Goal: Check status: Check status

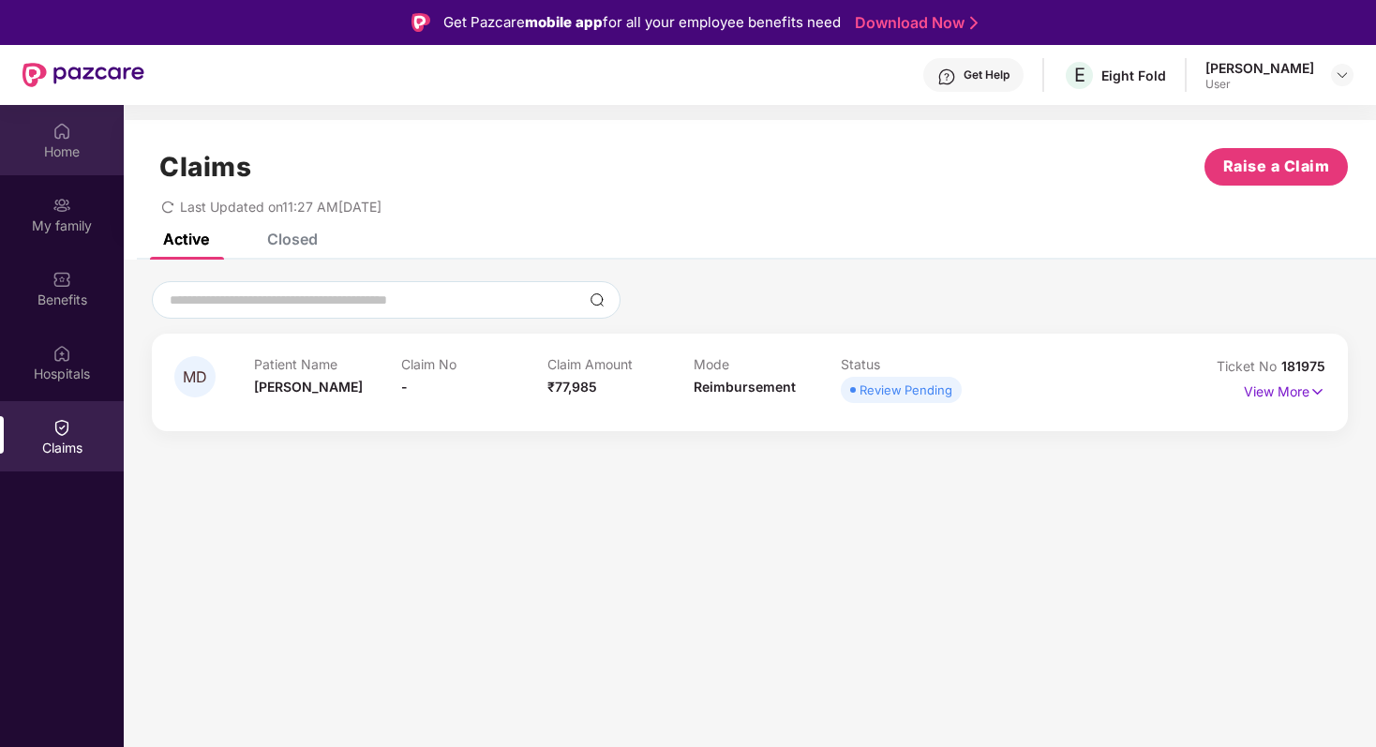
click at [43, 153] on div "Home" at bounding box center [62, 151] width 124 height 19
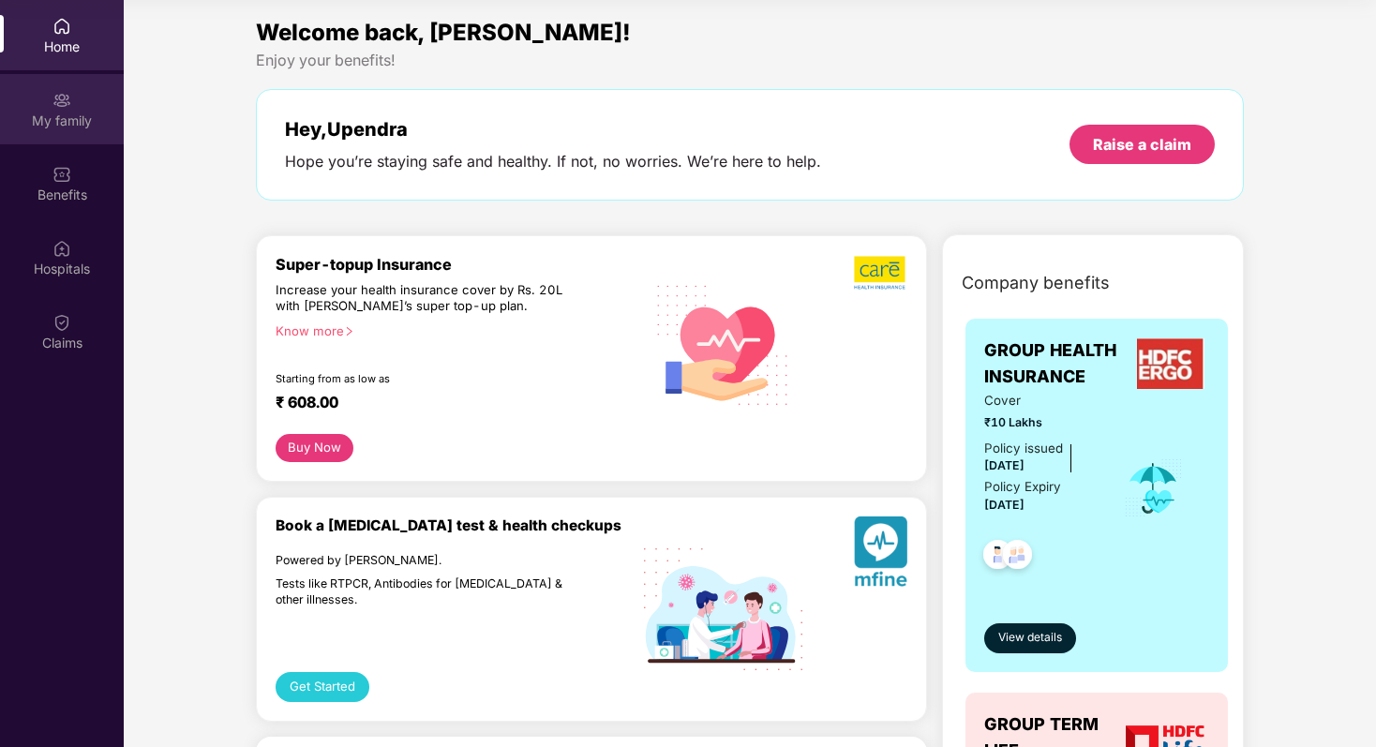
click at [54, 105] on img at bounding box center [61, 100] width 19 height 19
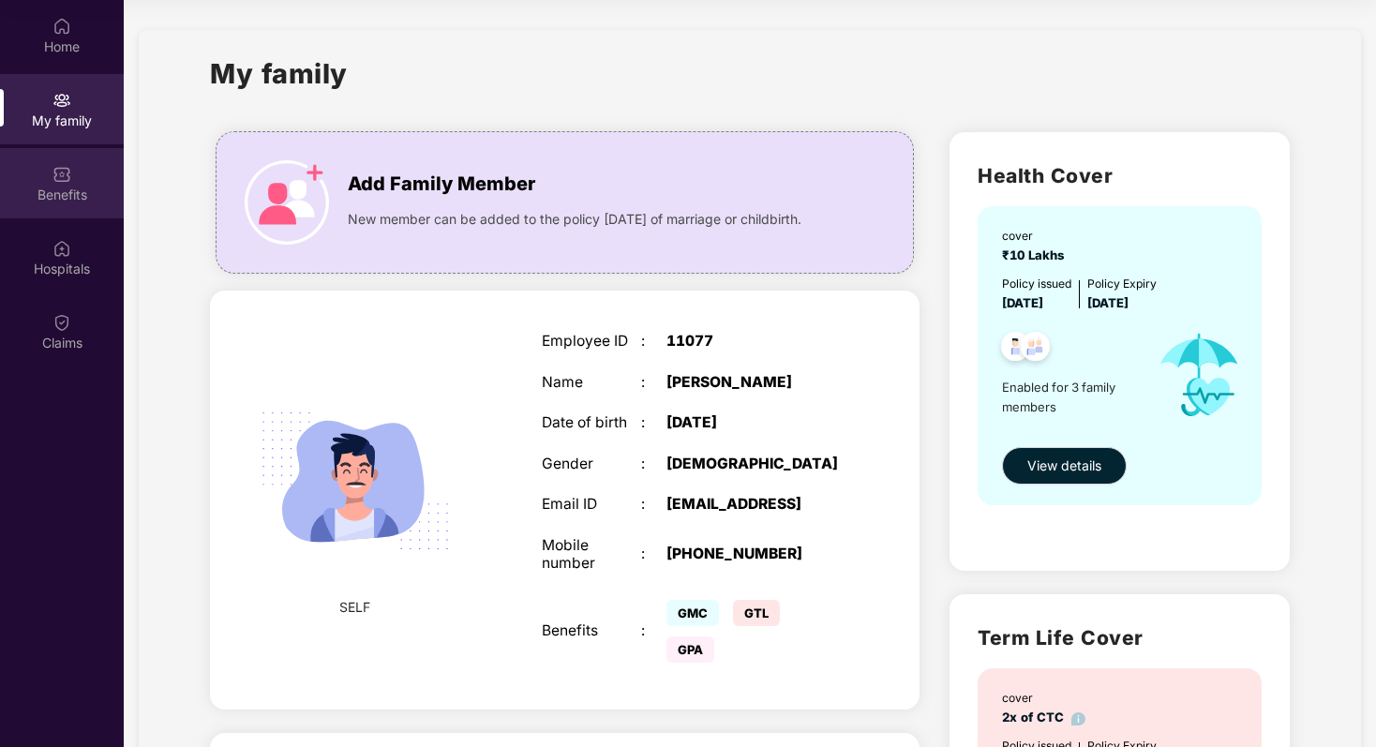
click at [38, 184] on div "Benefits" at bounding box center [62, 183] width 124 height 70
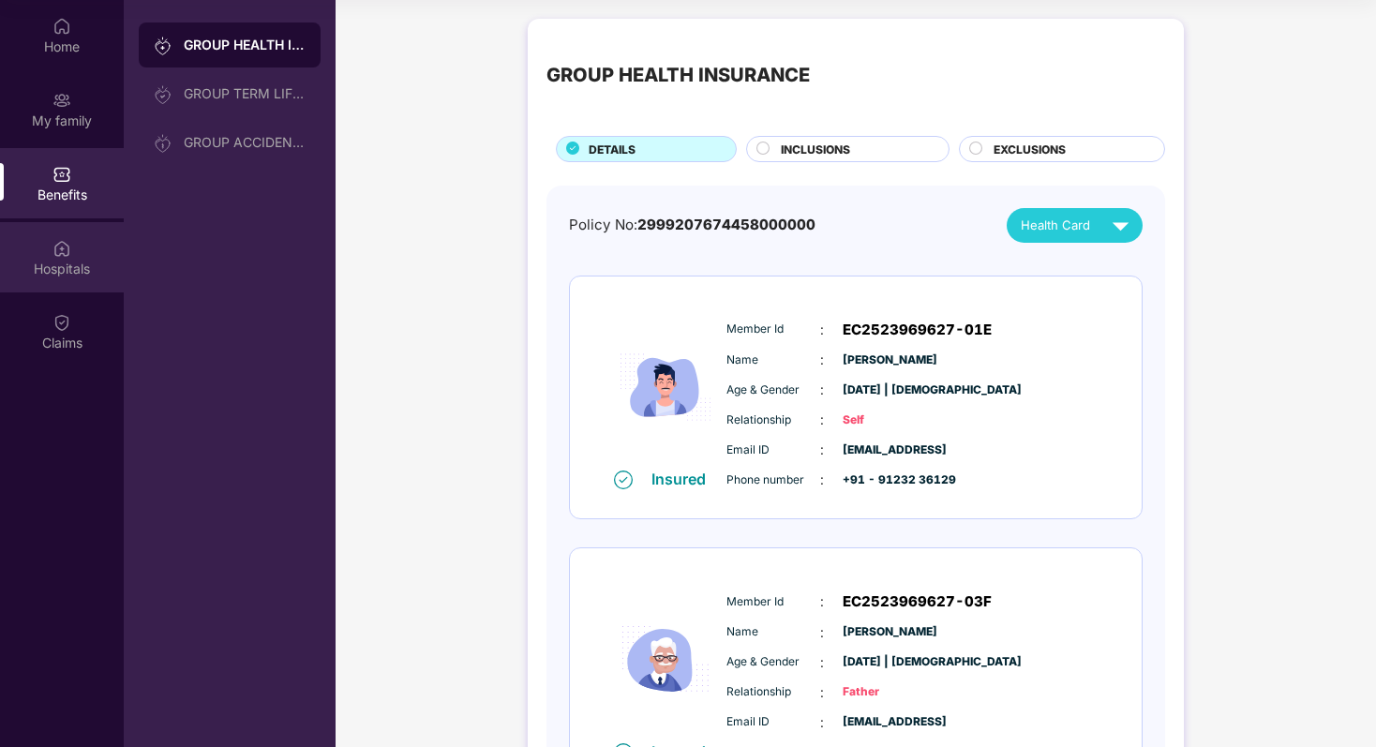
click at [49, 260] on div "Hospitals" at bounding box center [62, 269] width 124 height 19
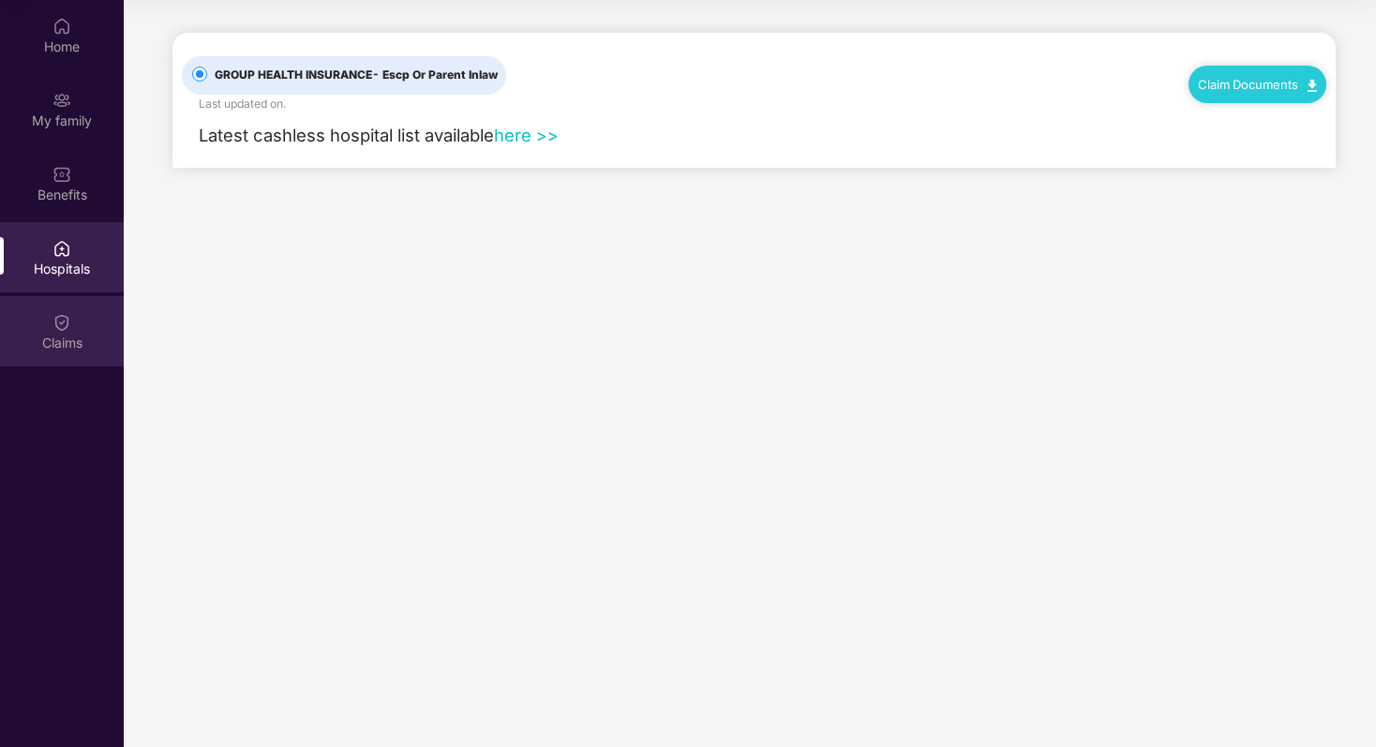
click at [51, 334] on div "Claims" at bounding box center [62, 343] width 124 height 19
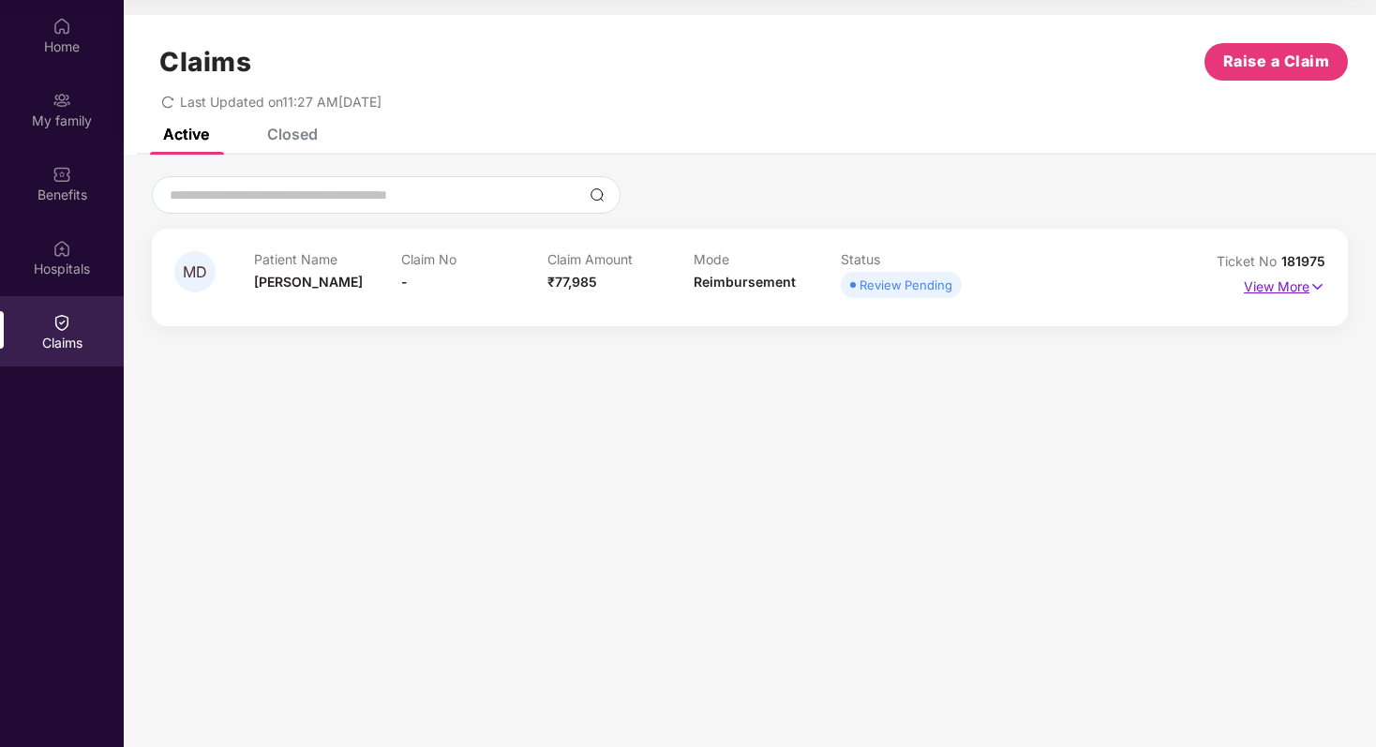
click at [1294, 282] on p "View More" at bounding box center [1285, 284] width 82 height 25
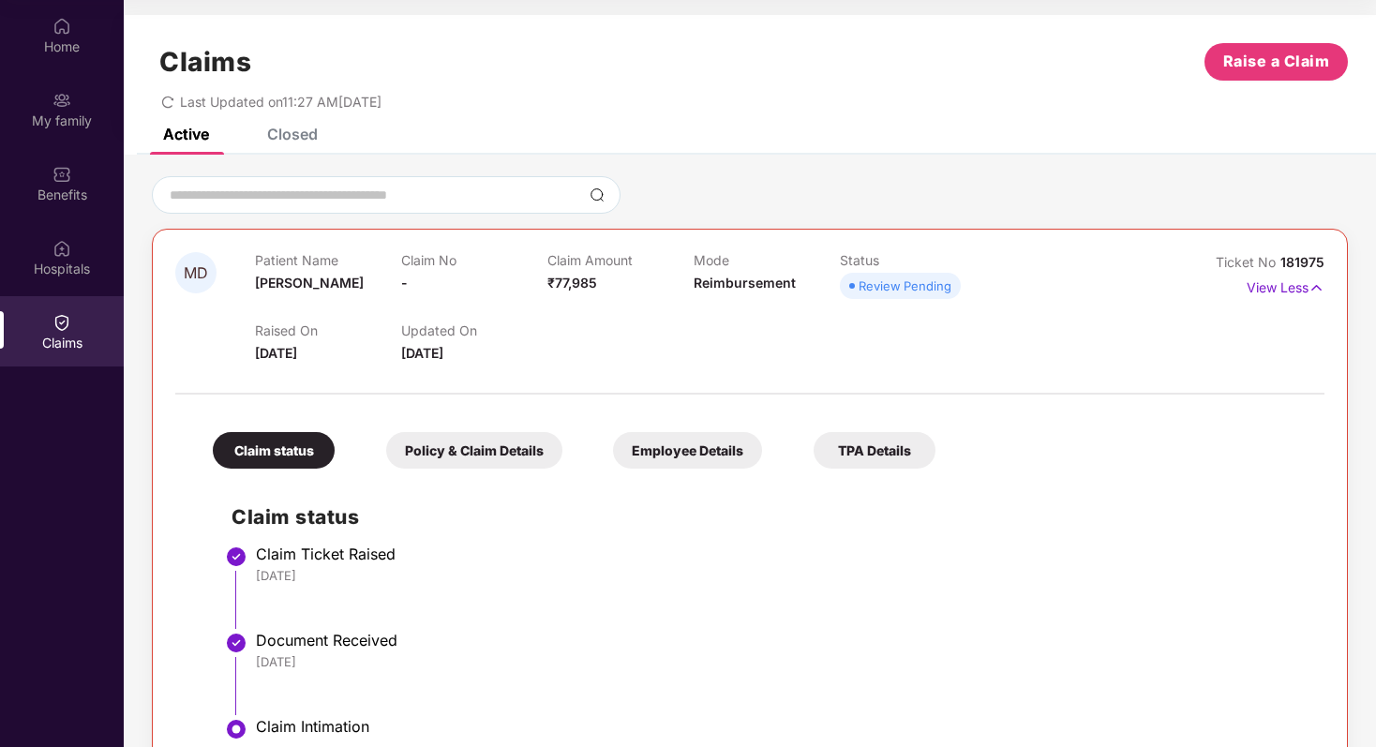
click at [468, 454] on div "Policy & Claim Details" at bounding box center [474, 450] width 176 height 37
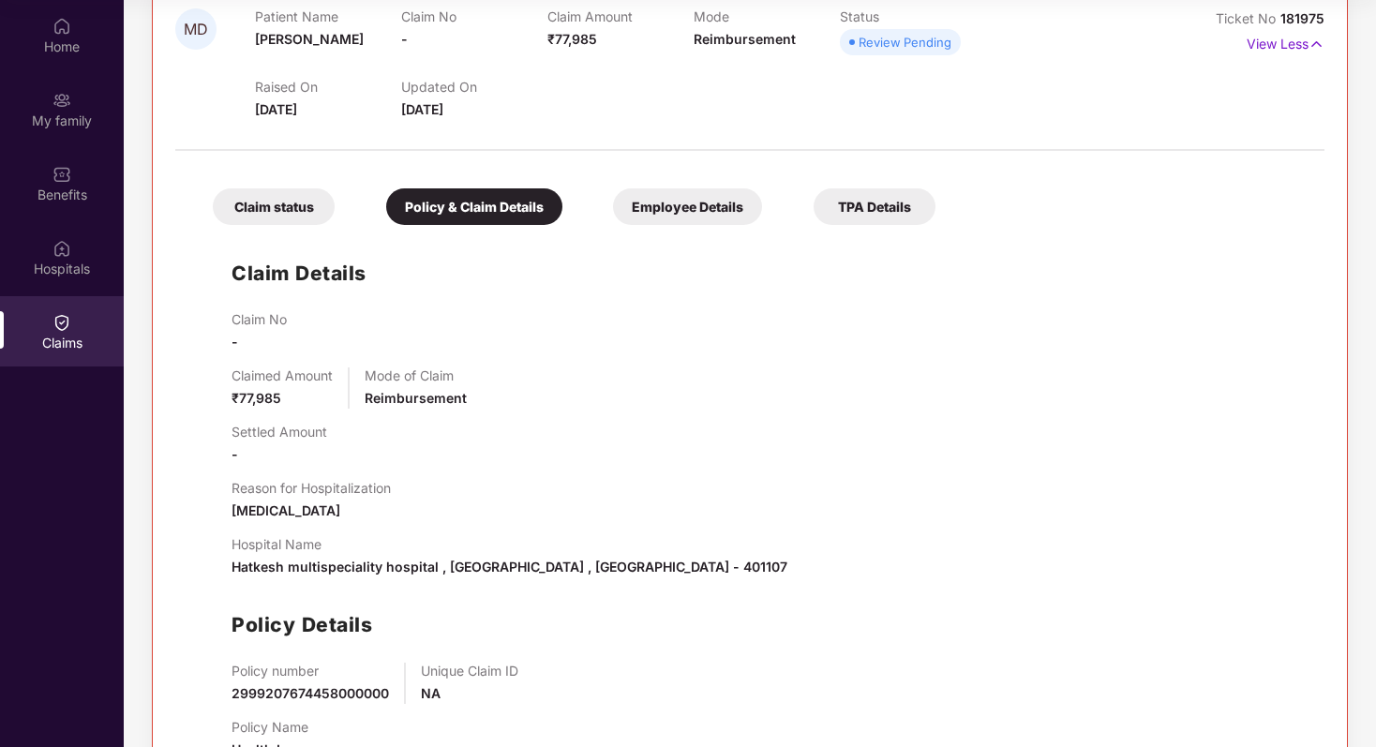
scroll to position [228, 0]
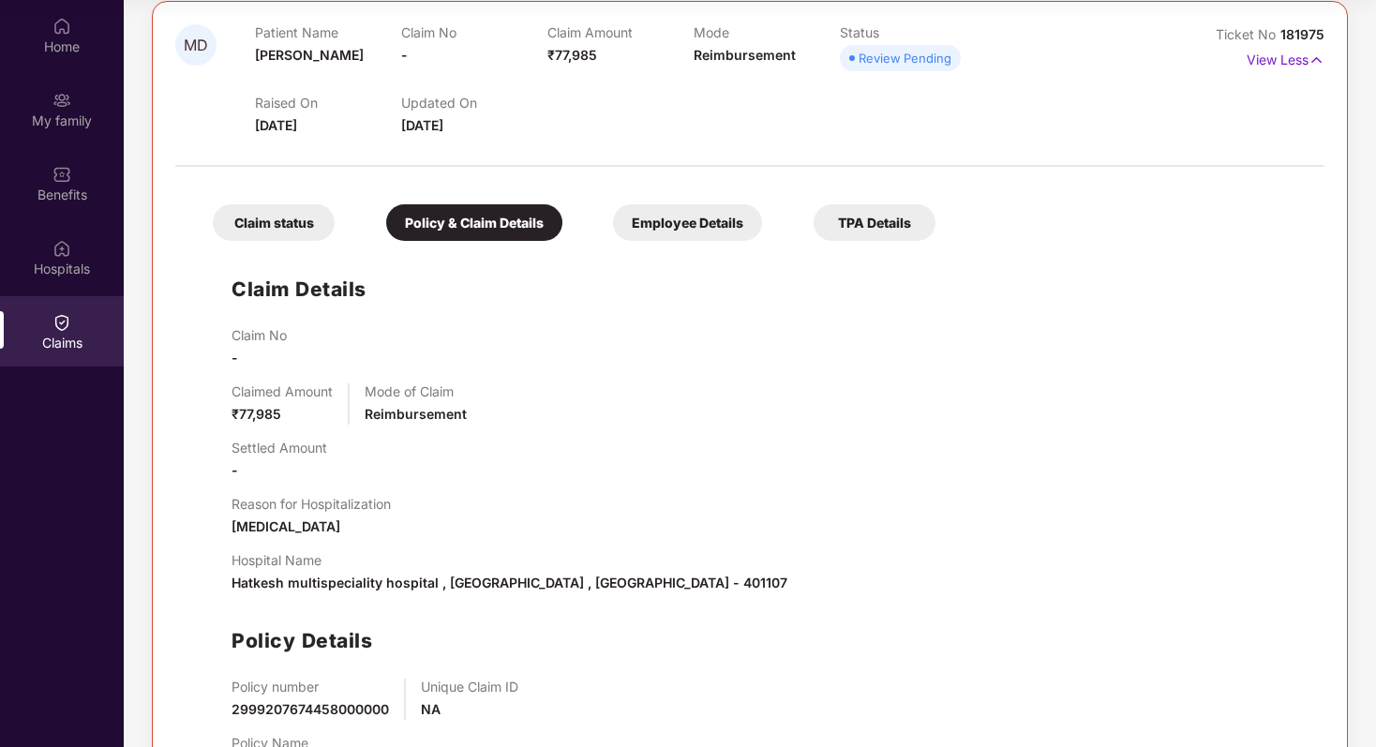
click at [650, 234] on div "Employee Details" at bounding box center [687, 222] width 149 height 37
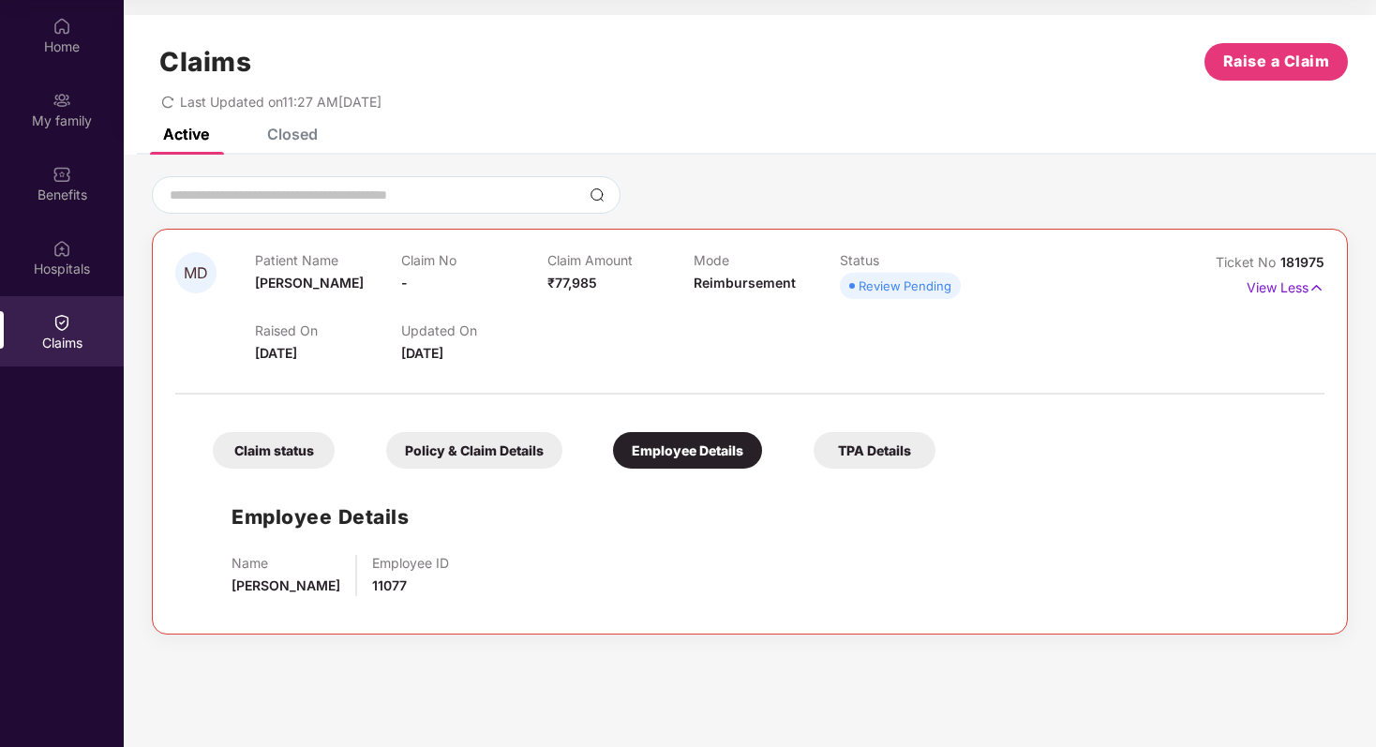
scroll to position [0, 0]
click at [879, 453] on div "TPA Details" at bounding box center [874, 450] width 122 height 37
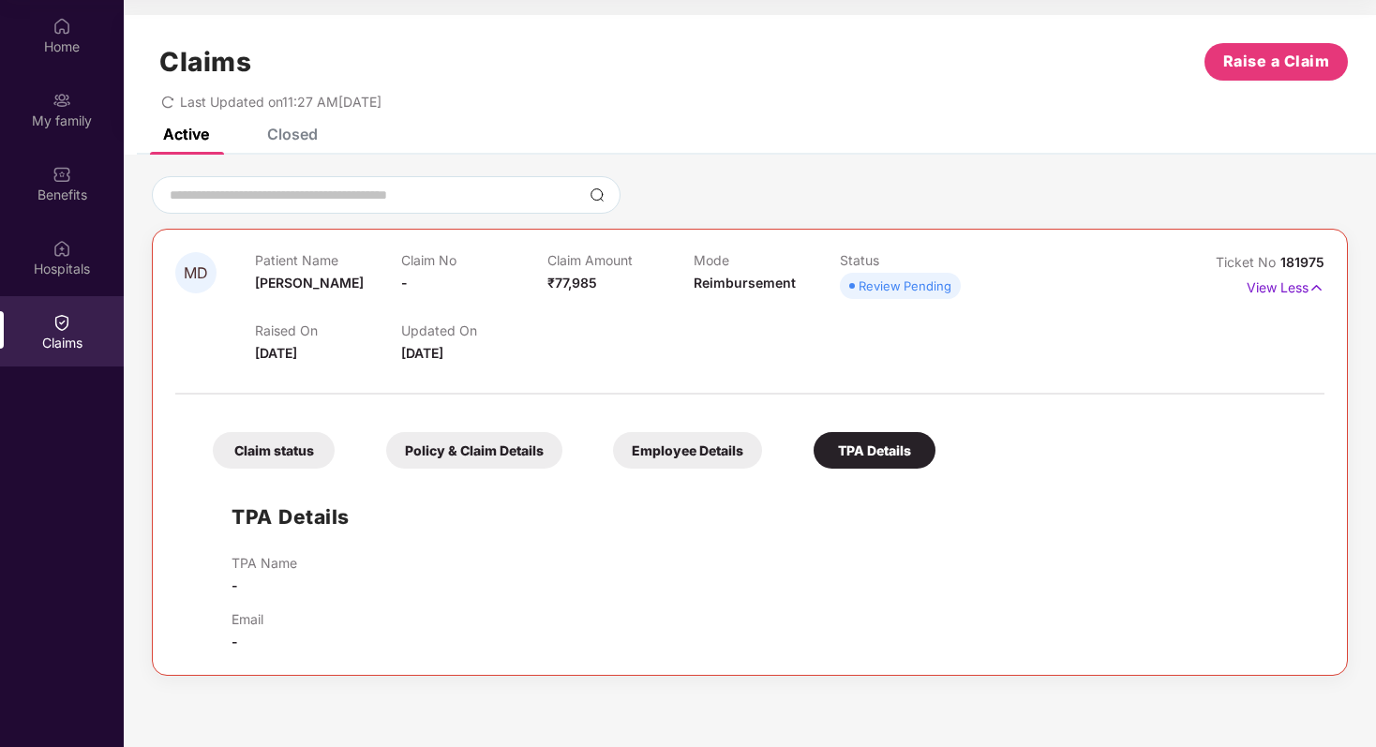
click at [250, 443] on div "Claim status" at bounding box center [274, 450] width 122 height 37
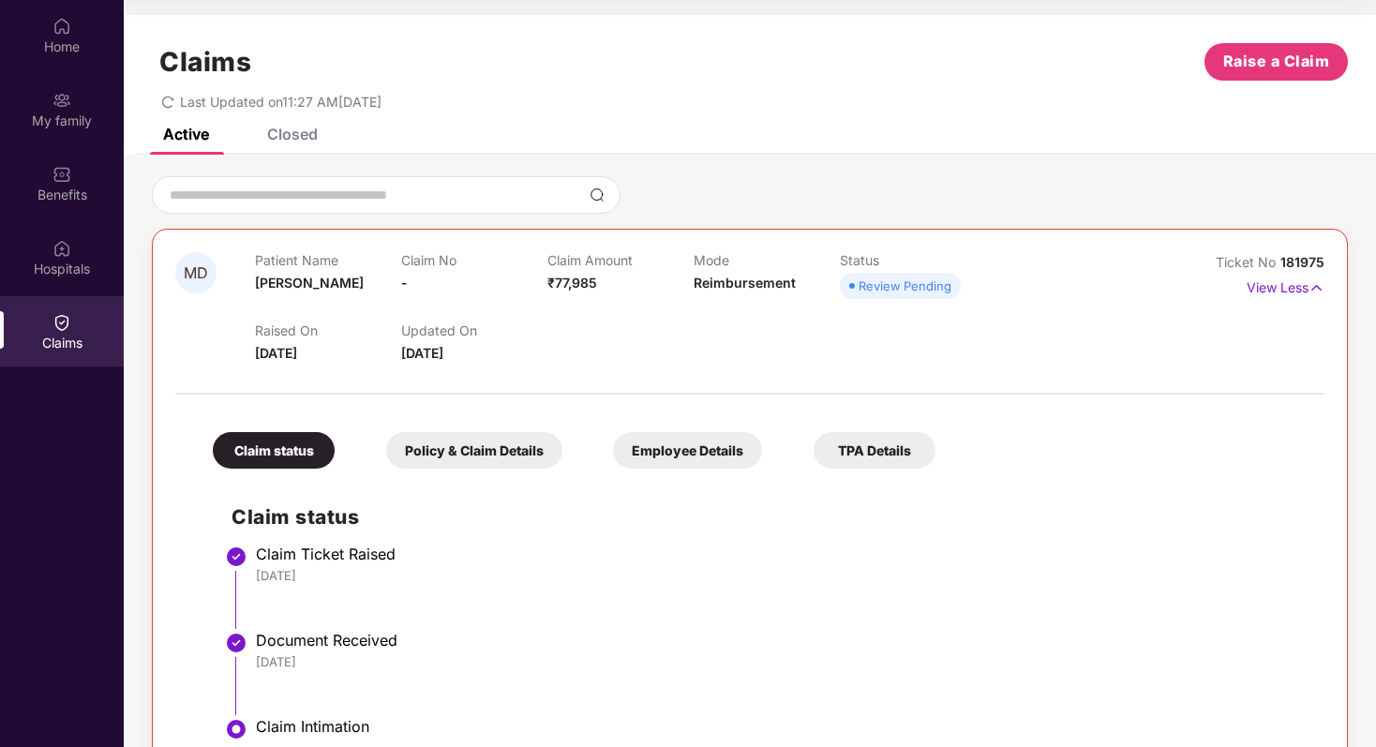
click at [296, 134] on div "Closed" at bounding box center [292, 134] width 51 height 19
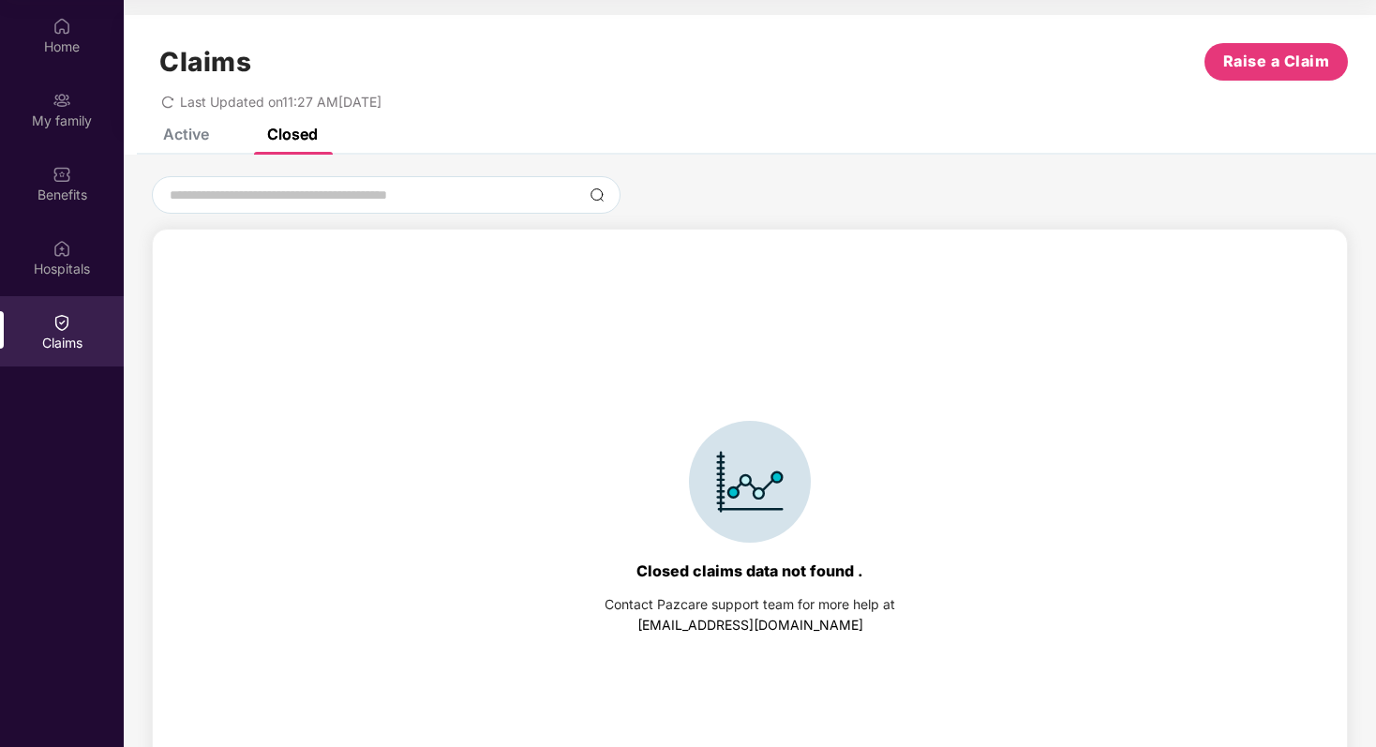
click at [204, 131] on div "Active" at bounding box center [186, 134] width 46 height 19
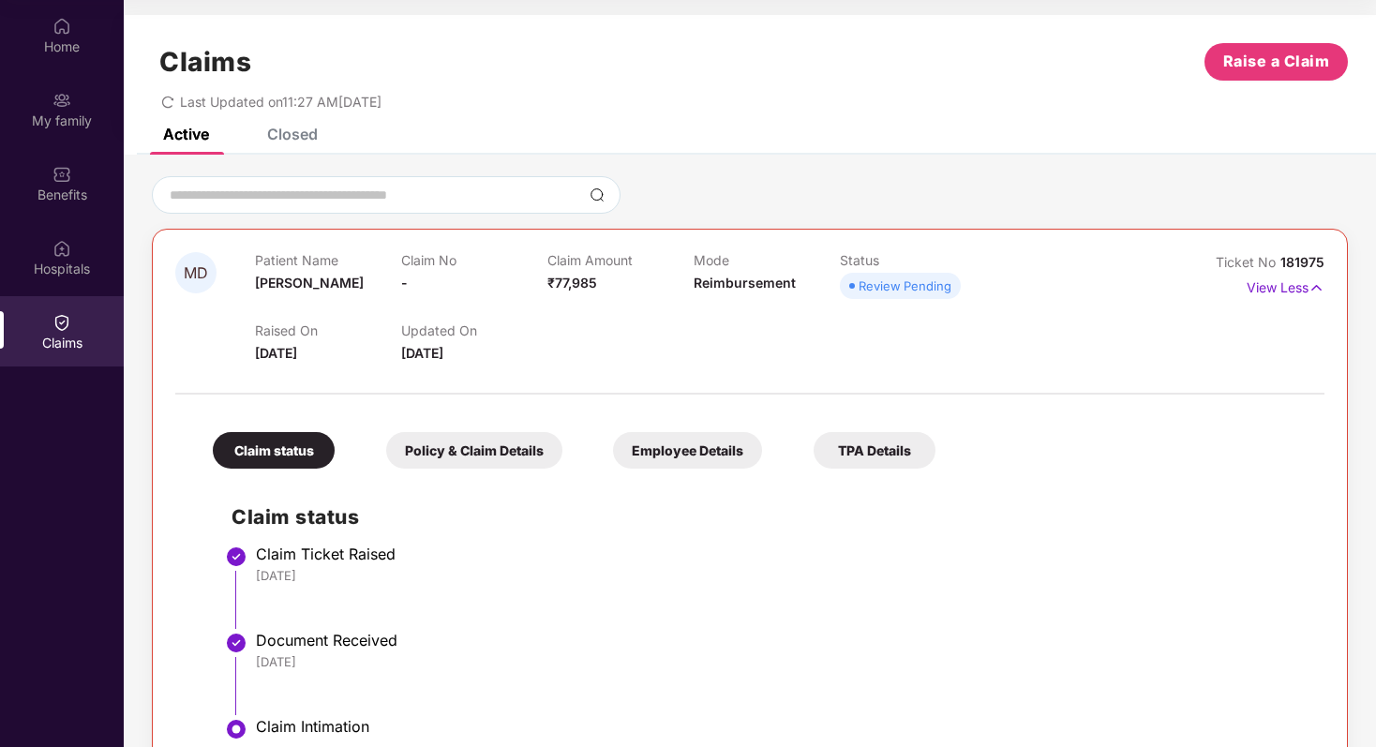
click at [72, 331] on div "Claims" at bounding box center [62, 331] width 124 height 70
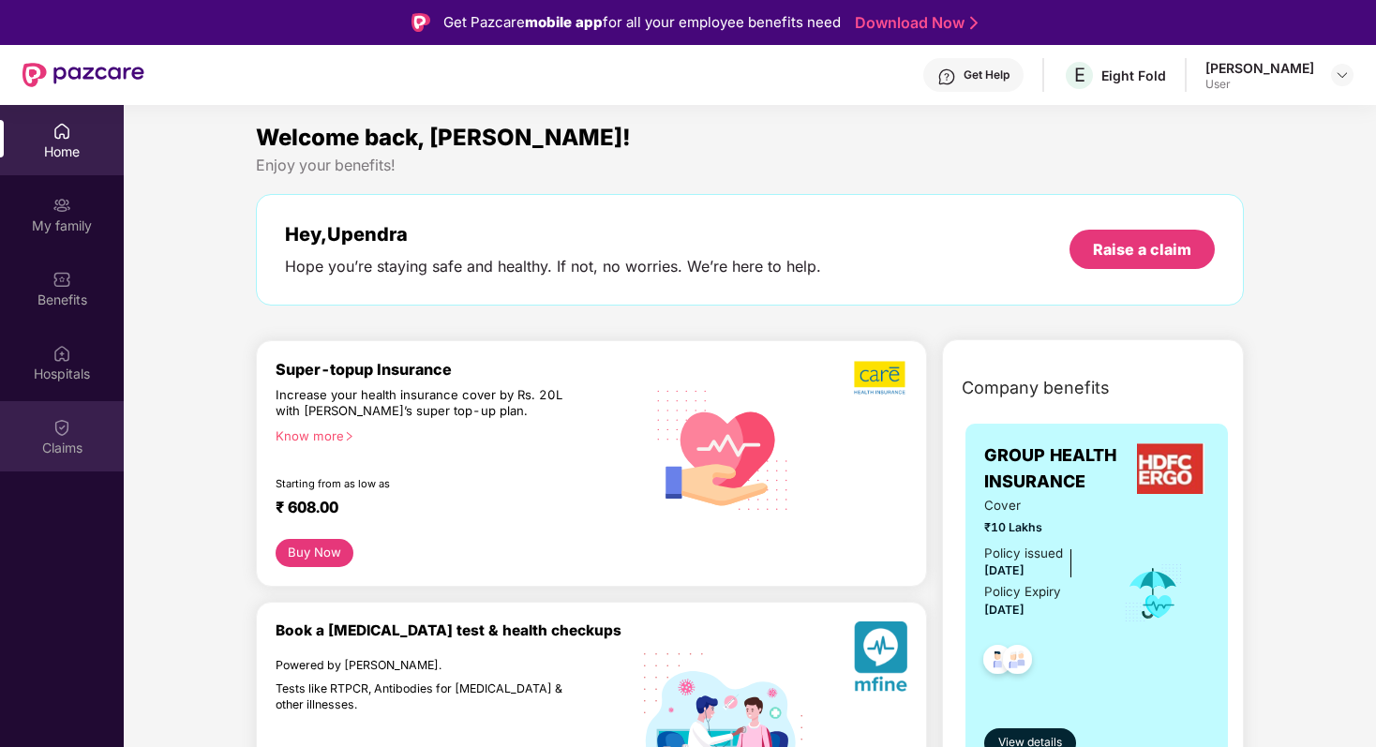
click at [68, 457] on div "Claims" at bounding box center [62, 436] width 124 height 70
